Goal: Navigation & Orientation: Go to known website

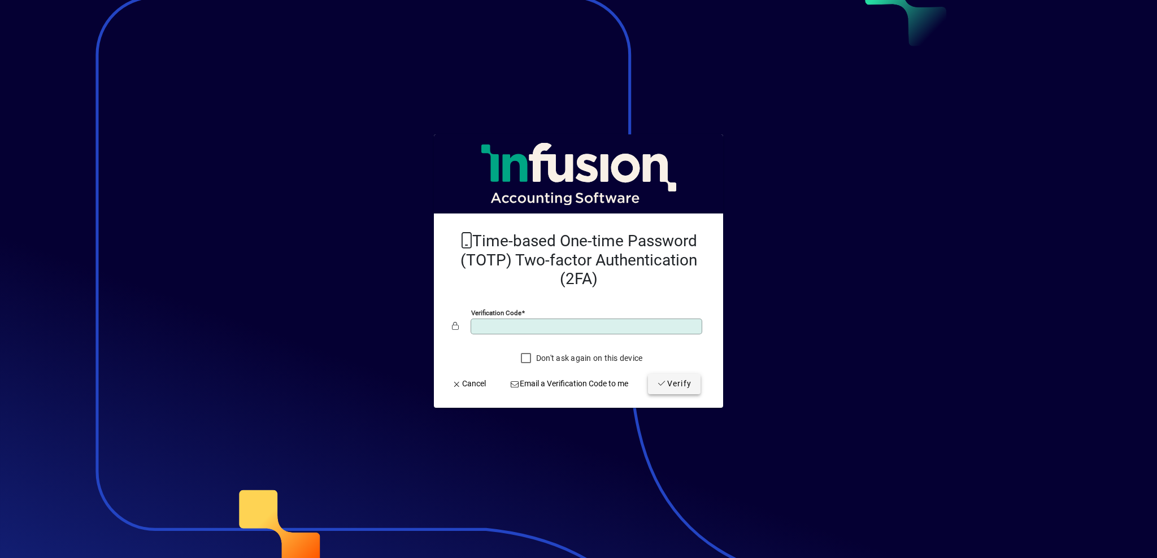
type input "******"
click at [678, 386] on span "Verify" at bounding box center [674, 384] width 34 height 12
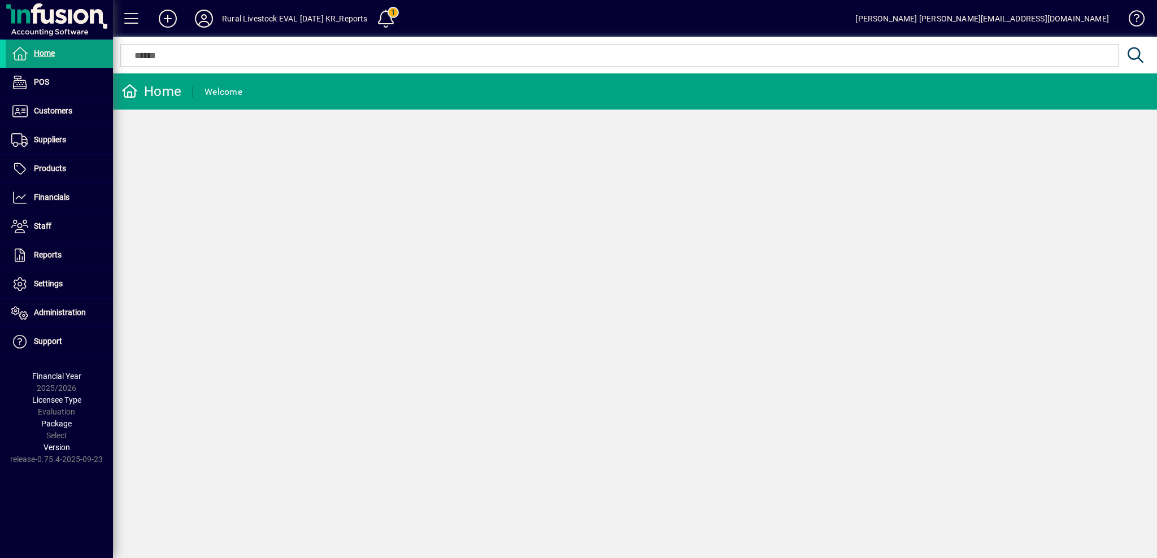
click at [204, 12] on icon at bounding box center [204, 19] width 23 height 18
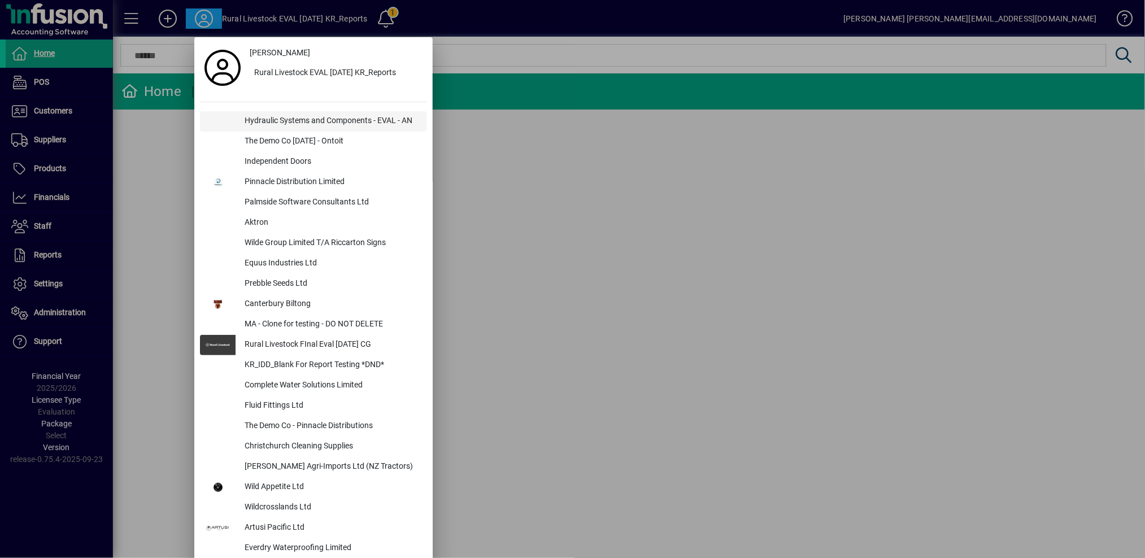
click at [294, 121] on div "Hydraulic Systems and Components - EVAL - AN" at bounding box center [332, 121] width 192 height 20
